Goal: Complete application form: Complete application form

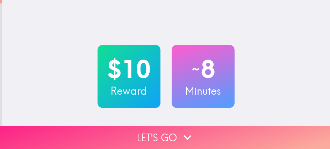
click at [199, 128] on button "Let's go" at bounding box center [165, 137] width 330 height 23
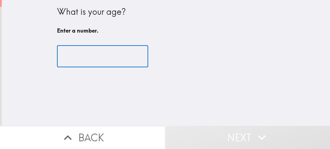
click at [99, 56] on input "number" at bounding box center [102, 56] width 91 height 22
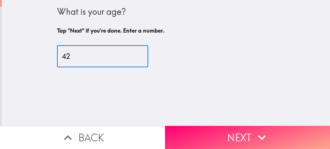
type input "42"
click at [208, 118] on div "What is your age? Tap "Next" if you're done. Enter a number. 42 ​" at bounding box center [166, 63] width 328 height 126
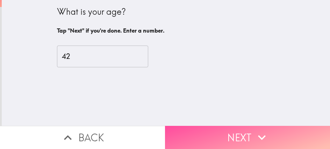
drag, startPoint x: 205, startPoint y: 133, endPoint x: 203, endPoint y: 136, distance: 3.6
click at [205, 133] on button "Next" at bounding box center [247, 137] width 165 height 23
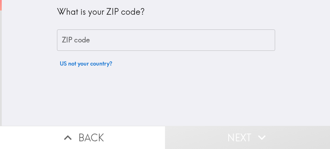
click at [94, 41] on input "ZIP code" at bounding box center [166, 40] width 218 height 22
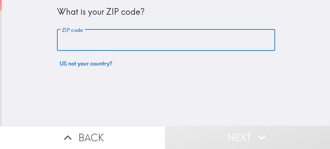
paste input "32801"
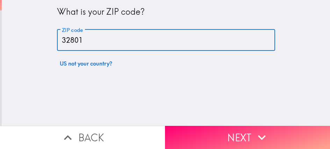
type input "32801"
click at [204, 76] on div "What is your ZIP code? ZIP code 32801 ZIP code US not your country?" at bounding box center [166, 63] width 328 height 126
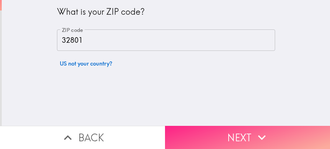
click at [208, 133] on button "Next" at bounding box center [247, 137] width 165 height 23
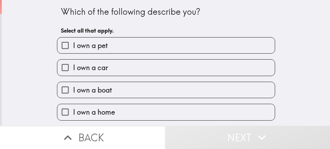
click at [130, 51] on label "I own a pet" at bounding box center [166, 45] width 218 height 16
click at [73, 51] on input "I own a pet" at bounding box center [65, 45] width 16 height 16
checkbox input "true"
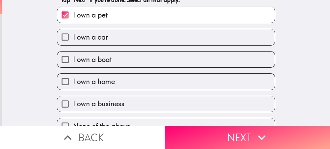
scroll to position [44, 0]
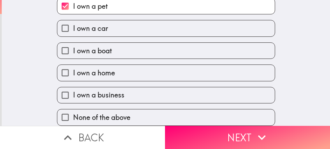
click at [122, 87] on label "I own a business" at bounding box center [166, 95] width 218 height 16
click at [73, 87] on input "I own a business" at bounding box center [65, 95] width 16 height 16
checkbox input "true"
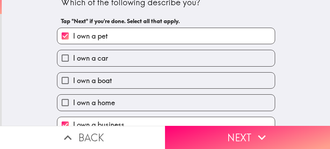
click at [114, 39] on label "I own a pet" at bounding box center [166, 36] width 218 height 16
click at [73, 39] on input "I own a pet" at bounding box center [65, 36] width 16 height 16
checkbox input "false"
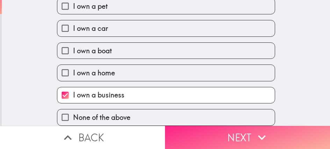
click at [191, 133] on button "Next" at bounding box center [247, 137] width 165 height 23
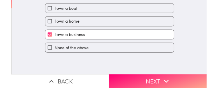
scroll to position [0, 0]
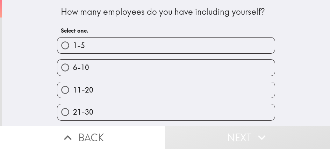
click at [112, 49] on label "1-5" at bounding box center [166, 45] width 218 height 16
click at [73, 49] on input "1-5" at bounding box center [65, 45] width 16 height 16
radio input "true"
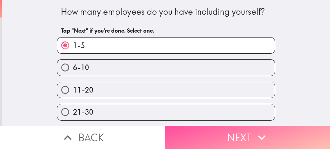
drag, startPoint x: 208, startPoint y: 134, endPoint x: 133, endPoint y: 110, distance: 79.0
click at [209, 134] on button "Next" at bounding box center [247, 137] width 165 height 23
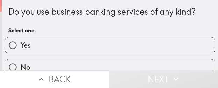
click at [97, 42] on label "Yes" at bounding box center [110, 45] width 210 height 16
click at [21, 42] on input "Yes" at bounding box center [13, 45] width 16 height 16
radio input "true"
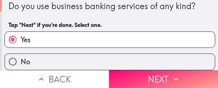
scroll to position [11, 0]
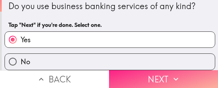
click at [156, 70] on button "Next" at bounding box center [163, 79] width 109 height 18
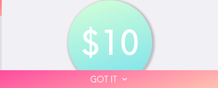
drag, startPoint x: 157, startPoint y: 73, endPoint x: 164, endPoint y: 87, distance: 15.6
click at [157, 73] on button "Got it" at bounding box center [109, 79] width 218 height 18
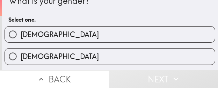
drag, startPoint x: 113, startPoint y: 37, endPoint x: 118, endPoint y: 39, distance: 5.3
click at [113, 37] on label "Male" at bounding box center [110, 35] width 210 height 16
click at [21, 37] on input "Male" at bounding box center [13, 35] width 16 height 16
radio input "true"
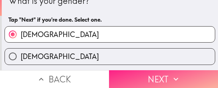
click at [182, 70] on button "Next" at bounding box center [163, 79] width 109 height 18
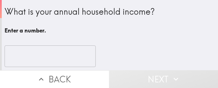
scroll to position [10, 0]
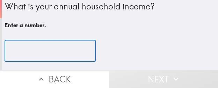
click at [55, 44] on input "number" at bounding box center [50, 51] width 91 height 22
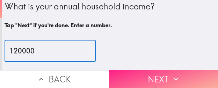
type input "120000"
click at [184, 74] on button "Next" at bounding box center [163, 79] width 109 height 18
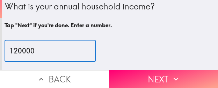
scroll to position [0, 0]
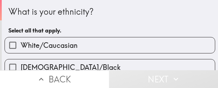
drag, startPoint x: 145, startPoint y: 48, endPoint x: 201, endPoint y: 51, distance: 55.7
click at [145, 48] on label "White/Caucasian" at bounding box center [110, 45] width 210 height 16
click at [21, 48] on input "White/Caucasian" at bounding box center [13, 45] width 16 height 16
checkbox input "true"
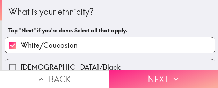
click at [171, 77] on icon "button" at bounding box center [175, 78] width 9 height 9
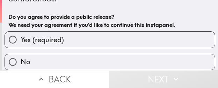
scroll to position [54, 0]
drag, startPoint x: 90, startPoint y: 55, endPoint x: 135, endPoint y: 69, distance: 47.8
click at [90, 55] on label "No" at bounding box center [110, 62] width 210 height 16
click at [21, 55] on input "No" at bounding box center [13, 62] width 16 height 16
radio input "true"
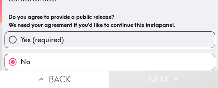
click at [108, 41] on label "Yes (required)" at bounding box center [110, 40] width 210 height 16
click at [21, 41] on input "Yes (required)" at bounding box center [13, 40] width 16 height 16
radio input "true"
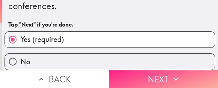
click at [161, 73] on button "Next" at bounding box center [163, 79] width 109 height 18
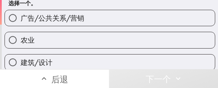
click at [99, 44] on label "农业" at bounding box center [110, 40] width 210 height 16
click at [21, 44] on input "农业" at bounding box center [13, 40] width 16 height 16
radio input "true"
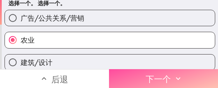
drag, startPoint x: 167, startPoint y: 75, endPoint x: 216, endPoint y: 84, distance: 49.8
click at [167, 75] on font "下一个" at bounding box center [158, 79] width 25 height 10
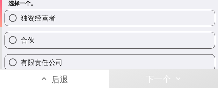
click at [155, 23] on label "独资经营者" at bounding box center [110, 18] width 210 height 16
click at [21, 23] on input "独资经营者" at bounding box center [13, 18] width 16 height 16
radio input "true"
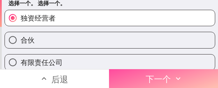
drag, startPoint x: 181, startPoint y: 76, endPoint x: 217, endPoint y: 76, distance: 36.0
click at [181, 76] on button "下一个" at bounding box center [163, 78] width 109 height 19
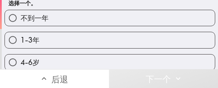
drag, startPoint x: 134, startPoint y: 41, endPoint x: 152, endPoint y: 43, distance: 18.0
click at [134, 41] on label "1-3年" at bounding box center [110, 40] width 210 height 16
click at [21, 41] on input "1-3年" at bounding box center [13, 40] width 16 height 16
radio input "true"
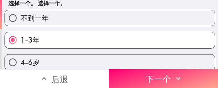
drag, startPoint x: 180, startPoint y: 77, endPoint x: 217, endPoint y: 81, distance: 37.7
click at [180, 76] on icon "button" at bounding box center [178, 78] width 9 height 9
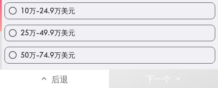
scroll to position [105, 0]
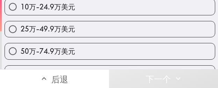
click at [133, 26] on label "25万-49.9万美元" at bounding box center [110, 29] width 210 height 16
click at [21, 26] on input "25万-49.9万美元" at bounding box center [13, 29] width 16 height 16
radio input "true"
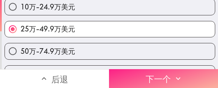
click at [146, 71] on font "下一个" at bounding box center [158, 79] width 25 height 16
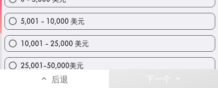
scroll to position [70, 0]
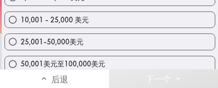
click at [103, 20] on label "10,001 - 25,000 美元" at bounding box center [110, 20] width 210 height 16
click at [21, 20] on input "10,001 - 25,000 美元" at bounding box center [13, 20] width 16 height 16
radio input "true"
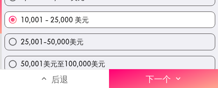
click at [130, 43] on label "25,001-50,000美元" at bounding box center [110, 42] width 210 height 16
click at [21, 43] on input "25,001-50,000美元" at bounding box center [13, 42] width 16 height 16
radio input "true"
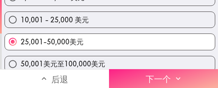
click at [189, 78] on button "下一个" at bounding box center [163, 78] width 109 height 19
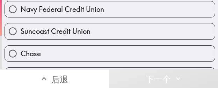
scroll to position [58, 0]
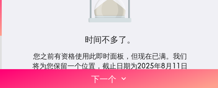
drag, startPoint x: 153, startPoint y: 70, endPoint x: 216, endPoint y: 80, distance: 64.0
click at [153, 70] on button "下一个" at bounding box center [109, 78] width 218 height 19
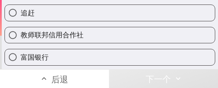
scroll to position [105, 0]
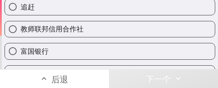
drag, startPoint x: 98, startPoint y: 10, endPoint x: 217, endPoint y: 29, distance: 120.8
click at [98, 10] on label "追赶" at bounding box center [110, 7] width 210 height 16
click at [21, 10] on input "追赶" at bounding box center [13, 7] width 16 height 16
radio input "true"
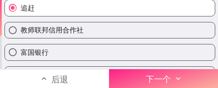
click at [184, 72] on button "下一个" at bounding box center [163, 78] width 109 height 19
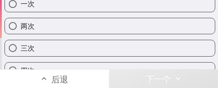
scroll to position [57, 0]
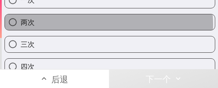
click at [106, 24] on label "两次" at bounding box center [110, 22] width 210 height 16
click at [21, 24] on input "两次" at bounding box center [13, 22] width 16 height 16
radio input "true"
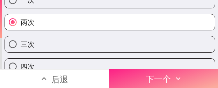
click at [190, 70] on button "下一个" at bounding box center [163, 78] width 109 height 19
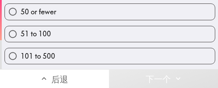
scroll to position [45, 0]
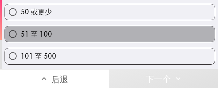
drag, startPoint x: 108, startPoint y: 35, endPoint x: 217, endPoint y: 41, distance: 109.6
click at [108, 35] on label "51 至 100" at bounding box center [110, 34] width 210 height 16
click at [21, 35] on input "51 至 100" at bounding box center [13, 34] width 16 height 16
radio input "true"
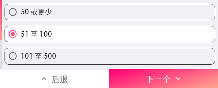
drag, startPoint x: 145, startPoint y: 65, endPoint x: 218, endPoint y: 76, distance: 73.2
click at [146, 71] on font "下一个" at bounding box center [158, 79] width 25 height 16
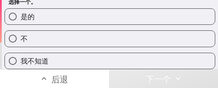
scroll to position [34, 0]
drag, startPoint x: 76, startPoint y: 32, endPoint x: 115, endPoint y: 40, distance: 40.0
click at [76, 32] on label "不" at bounding box center [110, 39] width 210 height 16
click at [21, 32] on input "不" at bounding box center [13, 39] width 16 height 16
radio input "true"
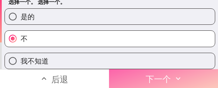
click at [176, 69] on button "下一个" at bounding box center [163, 78] width 109 height 19
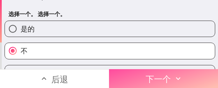
scroll to position [4, 0]
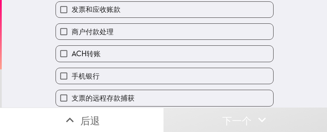
scroll to position [52, 0]
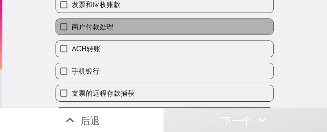
click at [138, 32] on label "商户付款处理" at bounding box center [165, 27] width 218 height 16
click at [72, 32] on input "商户付款处理" at bounding box center [64, 27] width 16 height 16
checkbox input "true"
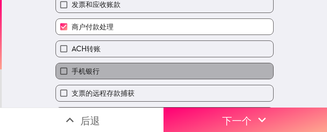
click at [133, 76] on label "手机银行" at bounding box center [165, 71] width 218 height 16
click at [72, 76] on input "手机银行" at bounding box center [64, 71] width 16 height 16
checkbox input "true"
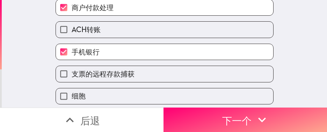
scroll to position [105, 0]
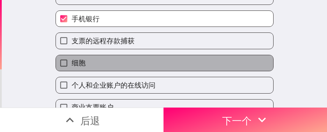
click at [118, 60] on label "细胞" at bounding box center [165, 63] width 218 height 16
click at [72, 60] on input "细胞" at bounding box center [64, 63] width 16 height 16
checkbox input "true"
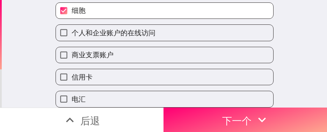
click at [141, 38] on span "个人和企业账户的在线访问" at bounding box center [114, 33] width 84 height 10
click at [72, 39] on input "个人和企业账户的在线访问" at bounding box center [64, 33] width 16 height 16
checkbox input "true"
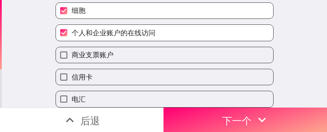
click at [129, 59] on label "商业支票账户" at bounding box center [165, 55] width 218 height 16
click at [72, 59] on input "商业支票账户" at bounding box center [64, 55] width 16 height 16
checkbox input "true"
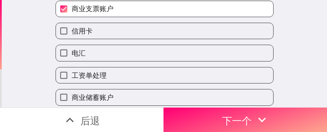
scroll to position [210, 0]
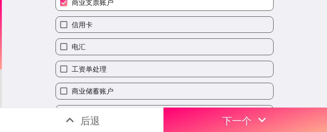
click at [137, 50] on label "电汇" at bounding box center [165, 47] width 218 height 16
click at [72, 50] on input "电汇" at bounding box center [64, 47] width 16 height 16
checkbox input "true"
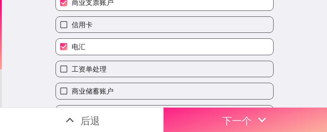
click at [217, 108] on button "下一个" at bounding box center [246, 120] width 164 height 24
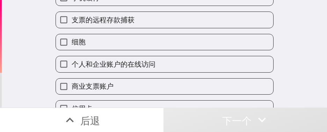
scroll to position [93, 0]
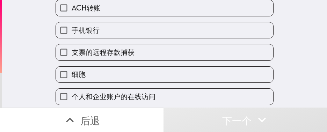
click at [159, 12] on label "ACH转账" at bounding box center [165, 8] width 218 height 16
click at [72, 12] on input "ACH转账" at bounding box center [64, 8] width 16 height 16
checkbox input "true"
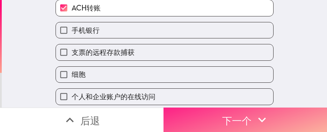
click at [212, 108] on button "下一个" at bounding box center [246, 120] width 164 height 24
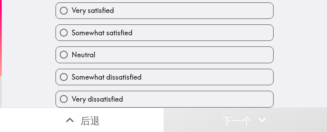
scroll to position [38, 0]
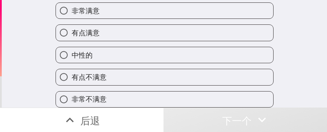
drag, startPoint x: 162, startPoint y: 32, endPoint x: 324, endPoint y: 33, distance: 162.6
click at [162, 31] on label "有点满意" at bounding box center [165, 33] width 218 height 16
click at [72, 31] on input "有点满意" at bounding box center [64, 33] width 16 height 16
radio input "true"
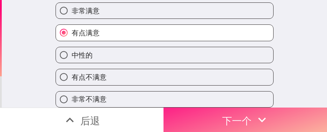
click at [277, 119] on button "下一个" at bounding box center [246, 120] width 164 height 24
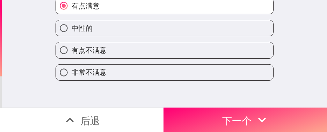
scroll to position [0, 0]
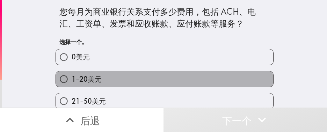
drag, startPoint x: 177, startPoint y: 79, endPoint x: 326, endPoint y: 82, distance: 148.3
click at [177, 79] on label "1-20美元" at bounding box center [165, 79] width 218 height 16
click at [72, 79] on input "1-20美元" at bounding box center [64, 79] width 16 height 16
radio input "true"
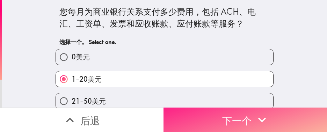
click at [225, 115] on font "下一个" at bounding box center [236, 121] width 29 height 12
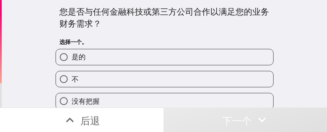
drag, startPoint x: 126, startPoint y: 69, endPoint x: 137, endPoint y: 72, distance: 11.6
click at [126, 69] on div "不" at bounding box center [162, 76] width 224 height 22
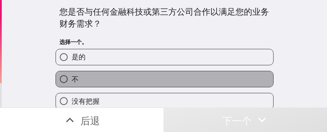
drag, startPoint x: 170, startPoint y: 78, endPoint x: 177, endPoint y: 87, distance: 11.3
click at [170, 78] on label "不" at bounding box center [165, 79] width 218 height 16
click at [72, 78] on input "不" at bounding box center [64, 79] width 16 height 16
radio input "true"
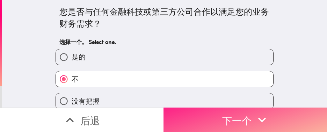
click at [207, 114] on button "下一个" at bounding box center [246, 120] width 164 height 24
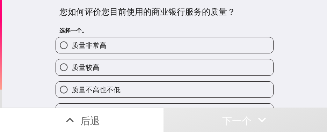
click at [137, 73] on label "质量较高" at bounding box center [165, 67] width 218 height 16
click at [72, 73] on input "质量较高" at bounding box center [64, 67] width 16 height 16
radio input "true"
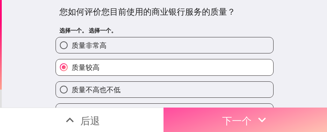
drag, startPoint x: 265, startPoint y: 114, endPoint x: 327, endPoint y: 121, distance: 61.6
click at [265, 114] on icon "button" at bounding box center [262, 119] width 15 height 15
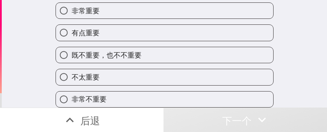
scroll to position [44, 0]
drag, startPoint x: 164, startPoint y: 71, endPoint x: 178, endPoint y: 74, distance: 14.2
click at [164, 71] on label "不太重要" at bounding box center [165, 77] width 218 height 16
click at [72, 71] on input "不太重要" at bounding box center [64, 77] width 16 height 16
radio input "true"
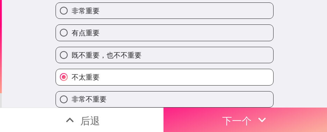
click at [272, 124] on button "下一个" at bounding box center [246, 120] width 164 height 24
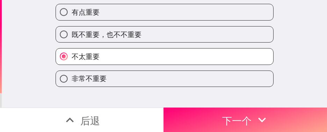
scroll to position [15, 0]
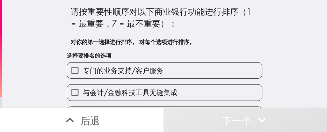
drag, startPoint x: 140, startPoint y: 69, endPoint x: 193, endPoint y: 32, distance: 64.9
click at [140, 69] on font "专门的业务支持/客户服务" at bounding box center [123, 70] width 81 height 9
click at [83, 69] on input "专门的业务支持/客户服务" at bounding box center [75, 71] width 16 height 16
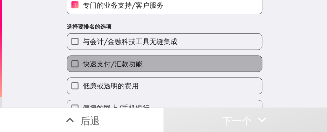
click at [147, 69] on label "快速支付/汇款功能" at bounding box center [164, 64] width 195 height 16
click at [83, 69] on input "快速支付/汇款功能" at bounding box center [75, 64] width 16 height 16
click at [168, 78] on div "低廉或透明的费用" at bounding box center [161, 83] width 201 height 22
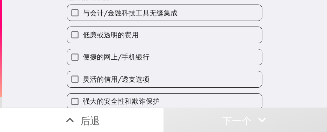
click at [168, 66] on div "与会计/金融科技工具无缝集成 低廉或透明的费用 便捷的网上/手机银行 灵活的信用/透支选项 强大的安全性和欺诈保护" at bounding box center [161, 54] width 201 height 111
click at [154, 70] on div "灵活的信用/透支选项" at bounding box center [161, 76] width 201 height 22
drag, startPoint x: 153, startPoint y: 59, endPoint x: 181, endPoint y: 73, distance: 30.8
click at [153, 59] on label "便捷的网上/手机银行" at bounding box center [164, 57] width 195 height 16
click at [83, 59] on input "便捷的网上/手机银行" at bounding box center [75, 57] width 16 height 16
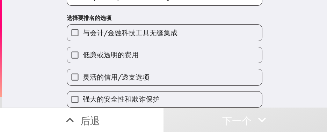
drag, startPoint x: 181, startPoint y: 73, endPoint x: 184, endPoint y: 80, distance: 7.5
click at [182, 73] on label "灵活的信用/透支选项" at bounding box center [164, 77] width 195 height 16
click at [83, 73] on input "灵活的信用/透支选项" at bounding box center [75, 77] width 16 height 16
click at [185, 86] on div "强大的安全性和欺诈保护" at bounding box center [161, 97] width 201 height 22
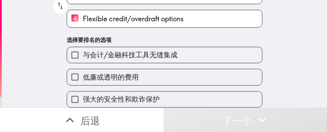
click at [185, 86] on div "强大的安全性和欺诈保护" at bounding box center [161, 97] width 201 height 22
click at [186, 86] on div "强大的安全性和欺诈保护" at bounding box center [161, 97] width 201 height 22
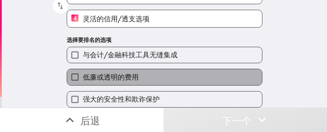
click at [179, 72] on label "低廉或透明的费用" at bounding box center [164, 77] width 195 height 16
click at [83, 72] on input "低廉或透明的费用" at bounding box center [75, 77] width 16 height 16
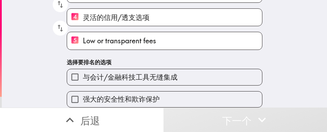
click at [169, 86] on div "强大的安全性和欺诈保护" at bounding box center [161, 97] width 201 height 22
click at [189, 69] on label "与会计/金融科技工具无缝集成" at bounding box center [164, 77] width 195 height 16
click at [83, 69] on input "与会计/金融科技工具无缝集成" at bounding box center [75, 77] width 16 height 16
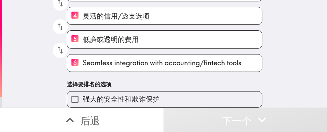
click at [189, 86] on div "强大的安全性和欺诈保护" at bounding box center [161, 97] width 201 height 22
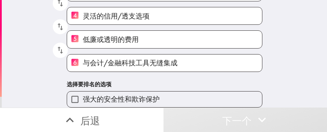
click at [163, 92] on label "强大的安全性和欺诈保护" at bounding box center [164, 100] width 195 height 16
click at [83, 92] on input "强大的安全性和欺诈保护" at bounding box center [75, 100] width 16 height 16
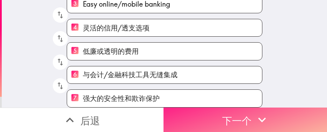
drag, startPoint x: 275, startPoint y: 112, endPoint x: 295, endPoint y: 116, distance: 20.6
click at [275, 112] on button "下一个" at bounding box center [246, 120] width 164 height 24
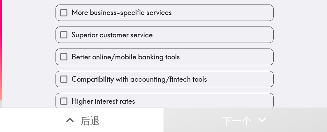
scroll to position [88, 0]
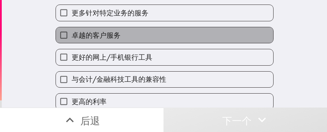
click at [197, 42] on label "卓越的客户服务" at bounding box center [165, 35] width 218 height 16
click at [72, 42] on input "卓越的客户服务" at bounding box center [64, 35] width 16 height 16
checkbox input "true"
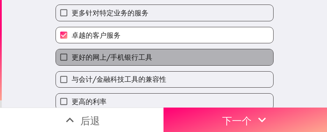
click at [170, 65] on label "更好的网上/手机银行工具" at bounding box center [165, 57] width 218 height 16
click at [72, 65] on input "更好的网上/手机银行工具" at bounding box center [64, 57] width 16 height 16
checkbox input "true"
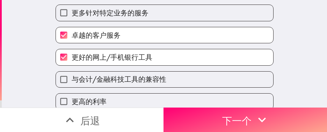
drag, startPoint x: 175, startPoint y: 15, endPoint x: 230, endPoint y: 28, distance: 56.1
click at [176, 15] on label "更多针对特定业务的服务" at bounding box center [165, 13] width 218 height 16
click at [72, 15] on input "更多针对特定业务的服务" at bounding box center [64, 13] width 16 height 16
checkbox input "true"
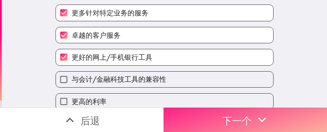
click at [265, 114] on icon "button" at bounding box center [262, 119] width 15 height 15
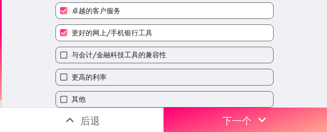
scroll to position [124, 0]
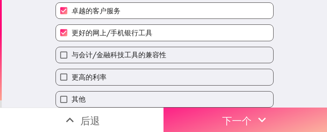
click at [239, 115] on font "下一个" at bounding box center [236, 121] width 29 height 12
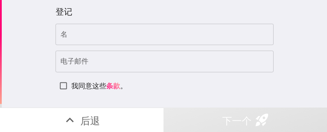
click at [123, 28] on input "名" at bounding box center [165, 35] width 218 height 22
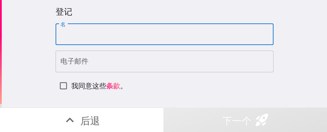
paste input "[PERSON_NAME]"
type input "[PERSON_NAME]"
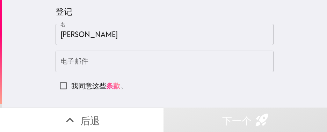
click at [122, 61] on input "电子邮件" at bounding box center [165, 62] width 218 height 22
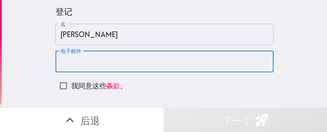
paste input "[EMAIL_ADDRESS][DOMAIN_NAME]"
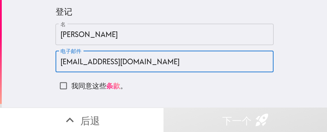
type input "[EMAIL_ADDRESS][DOMAIN_NAME]"
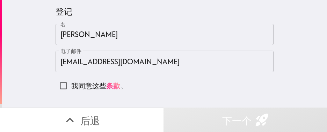
click at [74, 86] on font "我同意这些" at bounding box center [88, 85] width 35 height 9
click at [71, 86] on input "我同意这些 条款 。" at bounding box center [64, 86] width 16 height 16
checkbox input "true"
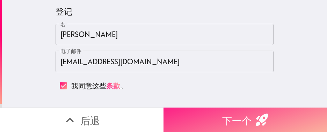
click at [228, 115] on font "下一个" at bounding box center [236, 121] width 29 height 12
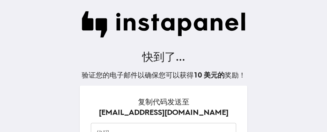
scroll to position [52, 0]
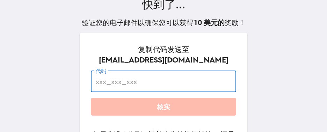
click at [150, 81] on input "代码" at bounding box center [163, 82] width 145 height 22
paste input "43y_uhQ_HTe"
type input "43y_uhQ_HTe"
click at [193, 107] on button "核实" at bounding box center [163, 107] width 145 height 18
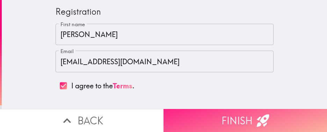
click at [210, 109] on button "Finish" at bounding box center [246, 120] width 164 height 23
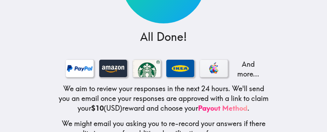
scroll to position [140, 0]
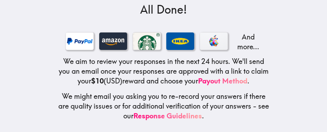
drag, startPoint x: 268, startPoint y: 43, endPoint x: 287, endPoint y: 32, distance: 22.9
click at [268, 43] on div "$10 All Done! And more... We aim to review your responses in the next 24 hours.…" at bounding box center [164, -1] width 224 height 265
